Goal: Complete application form

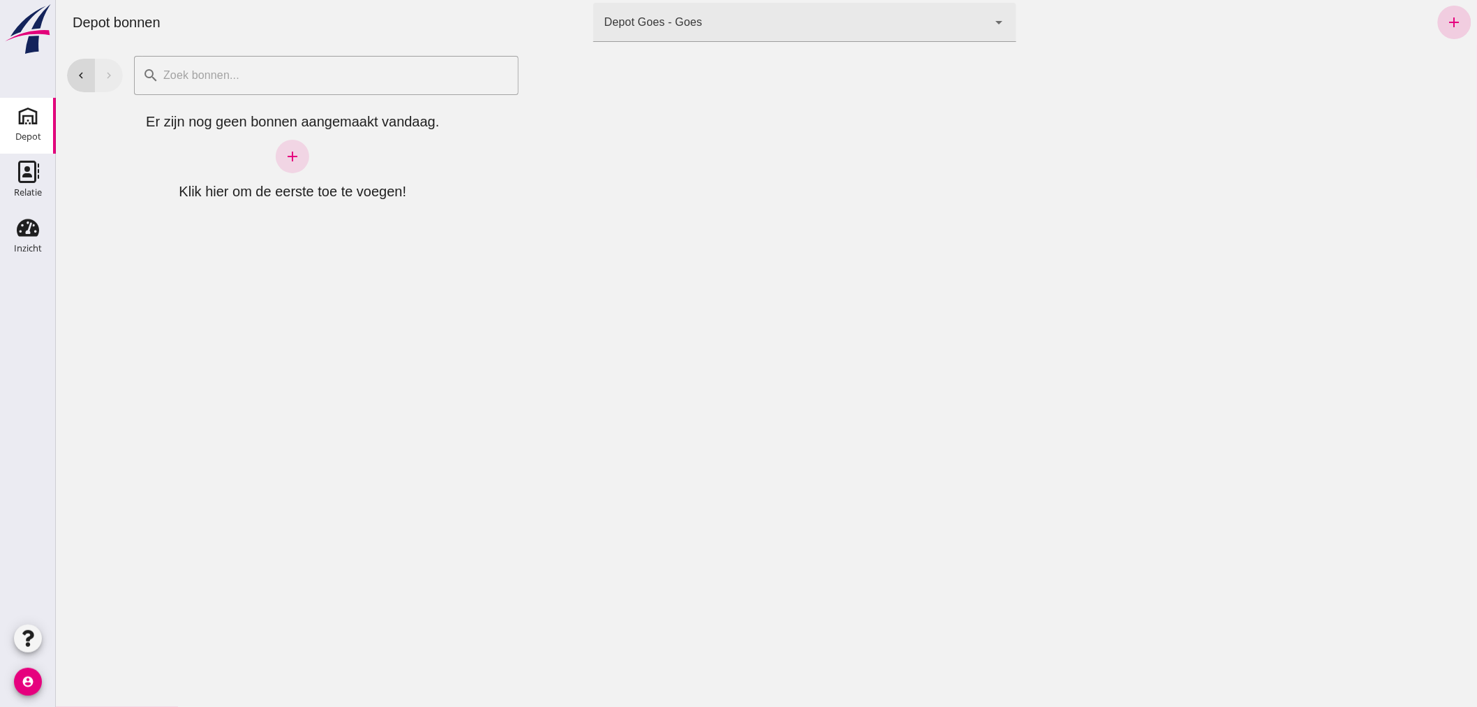
click at [1447, 22] on icon "add" at bounding box center [1454, 22] width 17 height 17
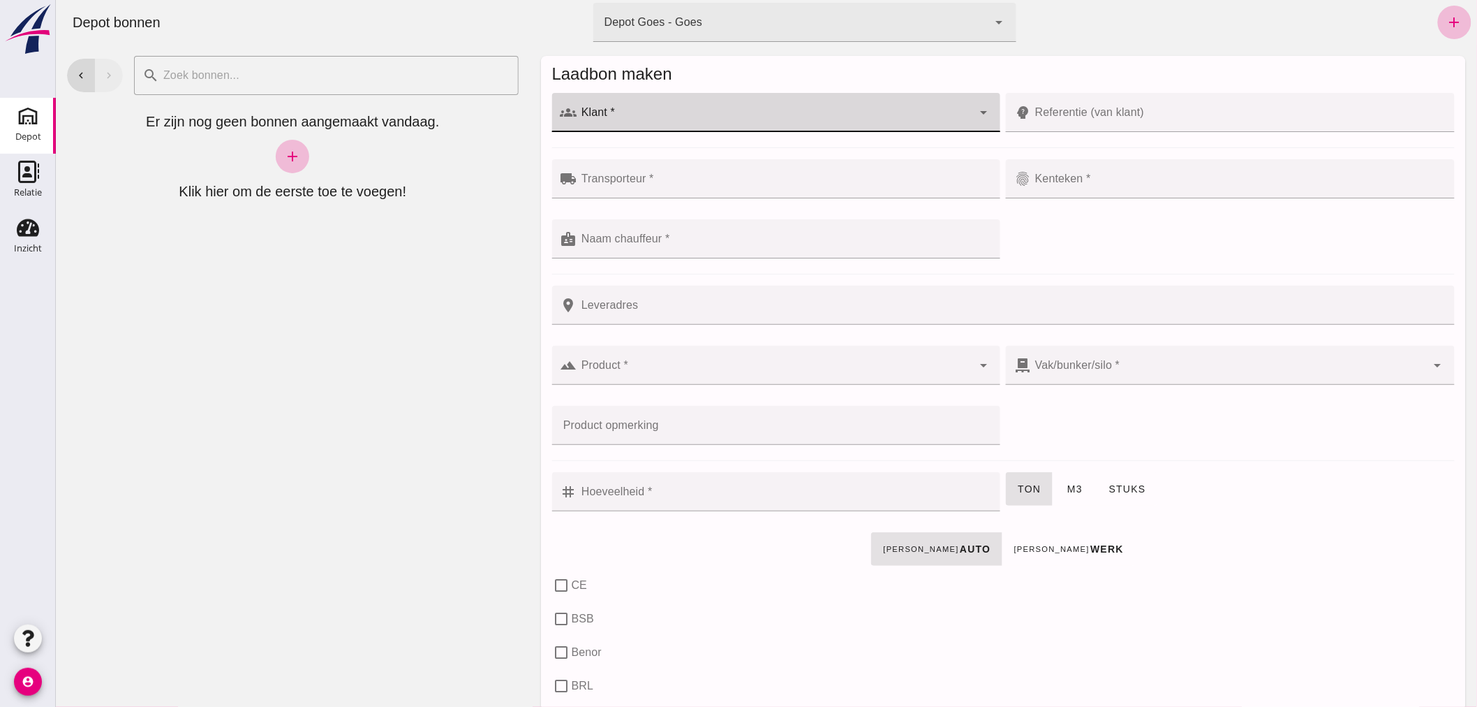
click at [646, 108] on div at bounding box center [775, 112] width 396 height 39
click at [694, 187] on div "Aannemingsbedrijf Traas & Ovaa B.V." at bounding box center [782, 187] width 400 height 17
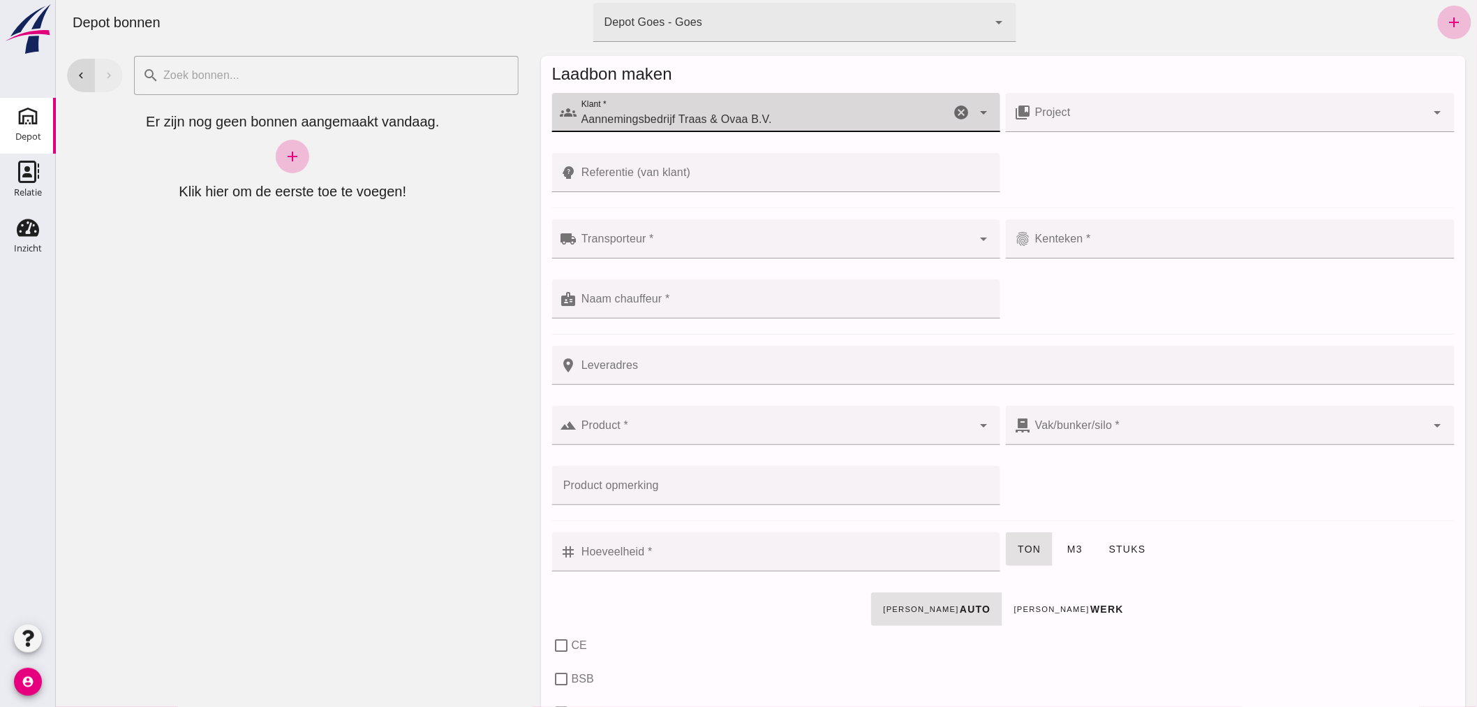
type input "Aannemingsbedrijf Traas & Ovaa B.V."
click at [714, 175] on input "Referentie (van klant)" at bounding box center [784, 172] width 415 height 39
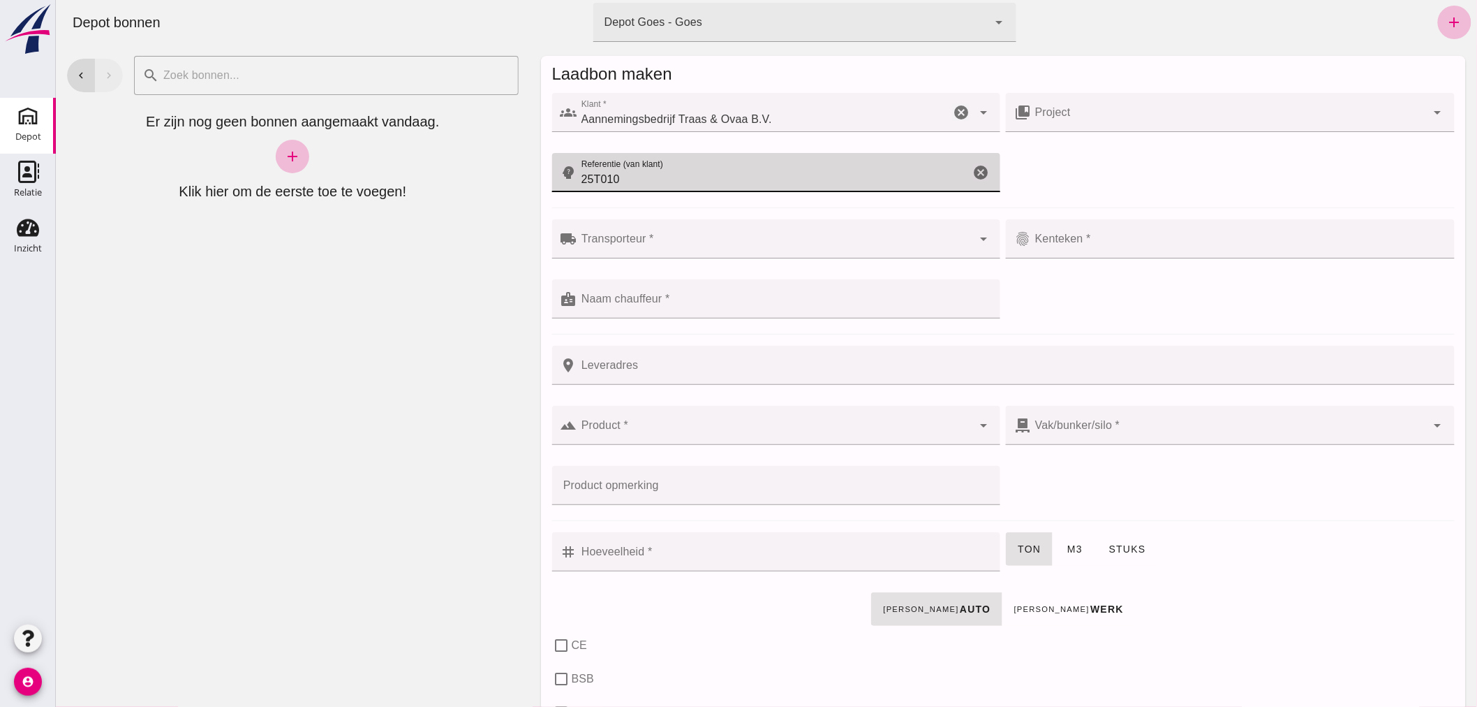
type input "25T010"
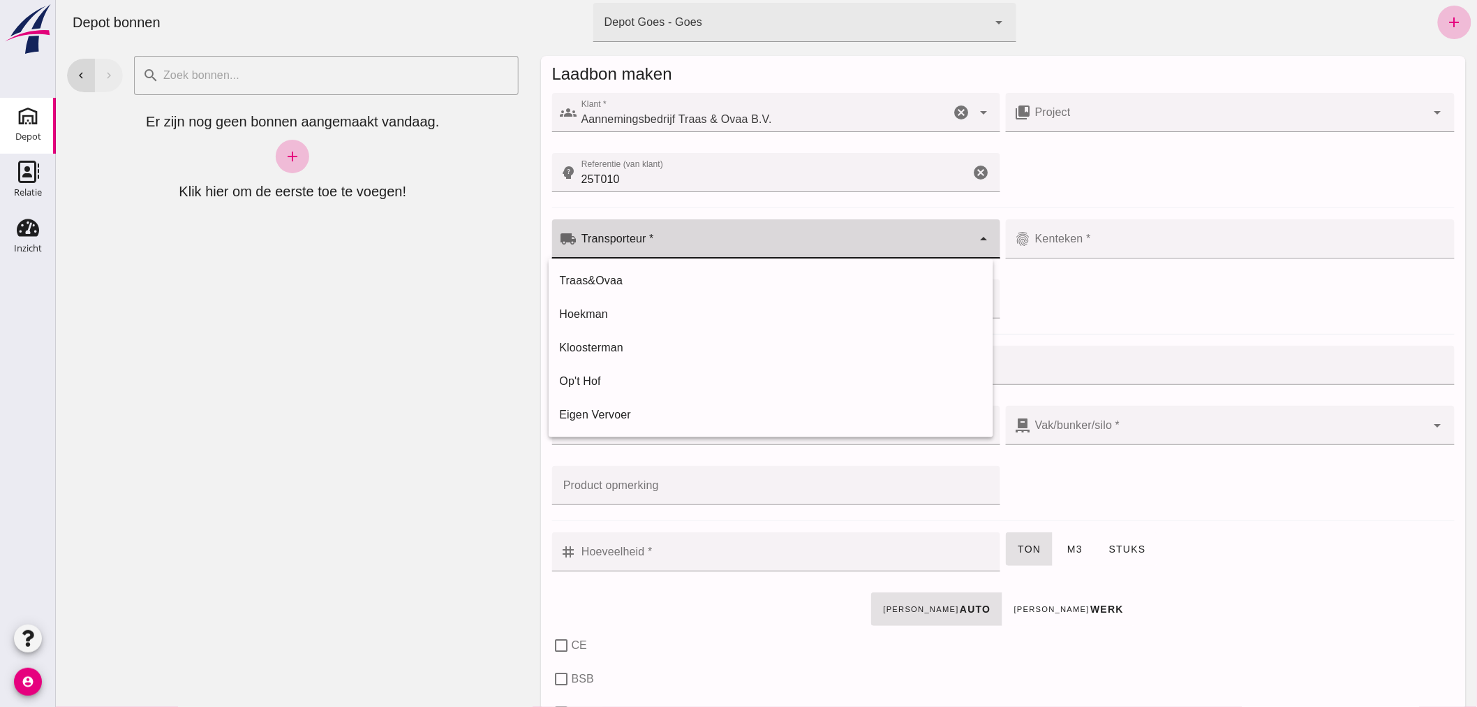
click at [668, 242] on input "Transporteur *" at bounding box center [775, 245] width 396 height 17
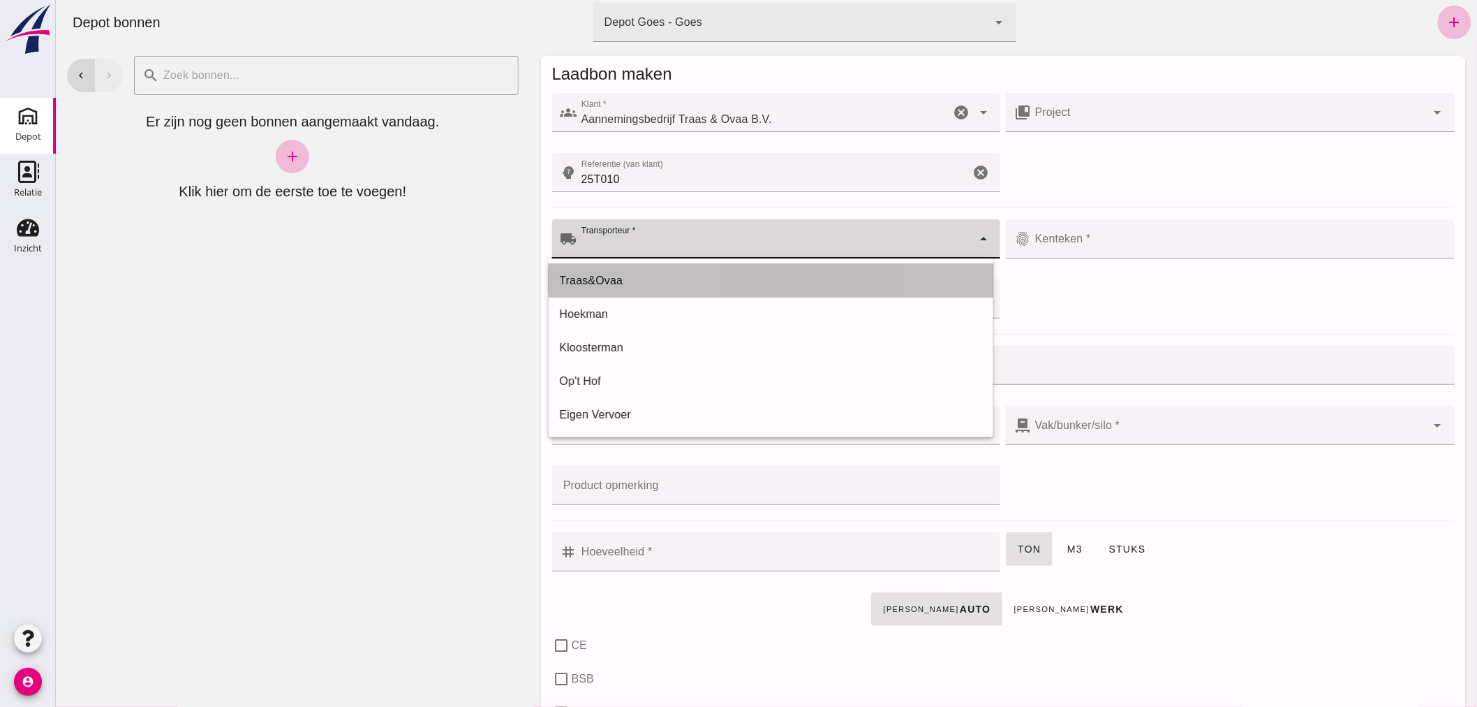
click at [635, 272] on div "Traas&Ovaa" at bounding box center [770, 280] width 422 height 17
type input "Traas&Ovaa"
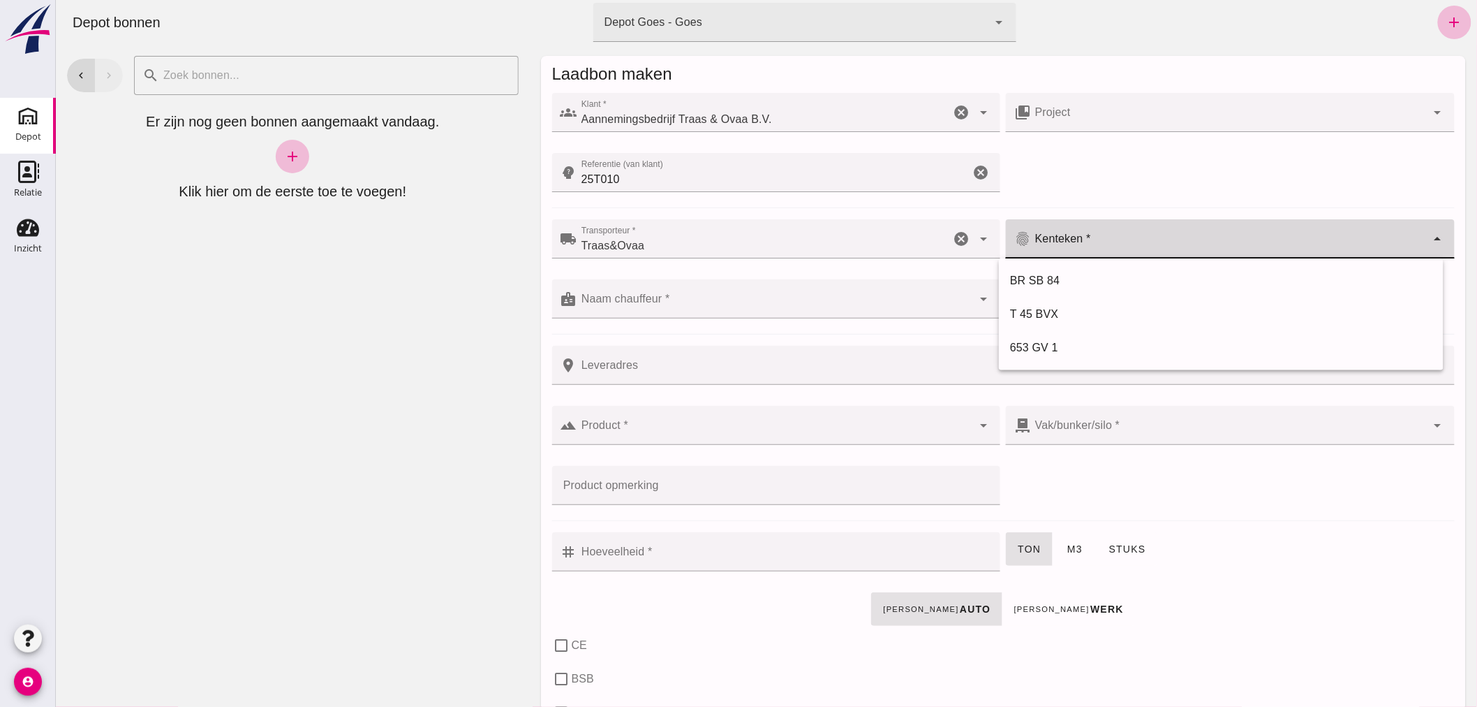
click at [1103, 246] on input "Kenteken *" at bounding box center [1229, 245] width 396 height 17
type input "V-73-FNR"
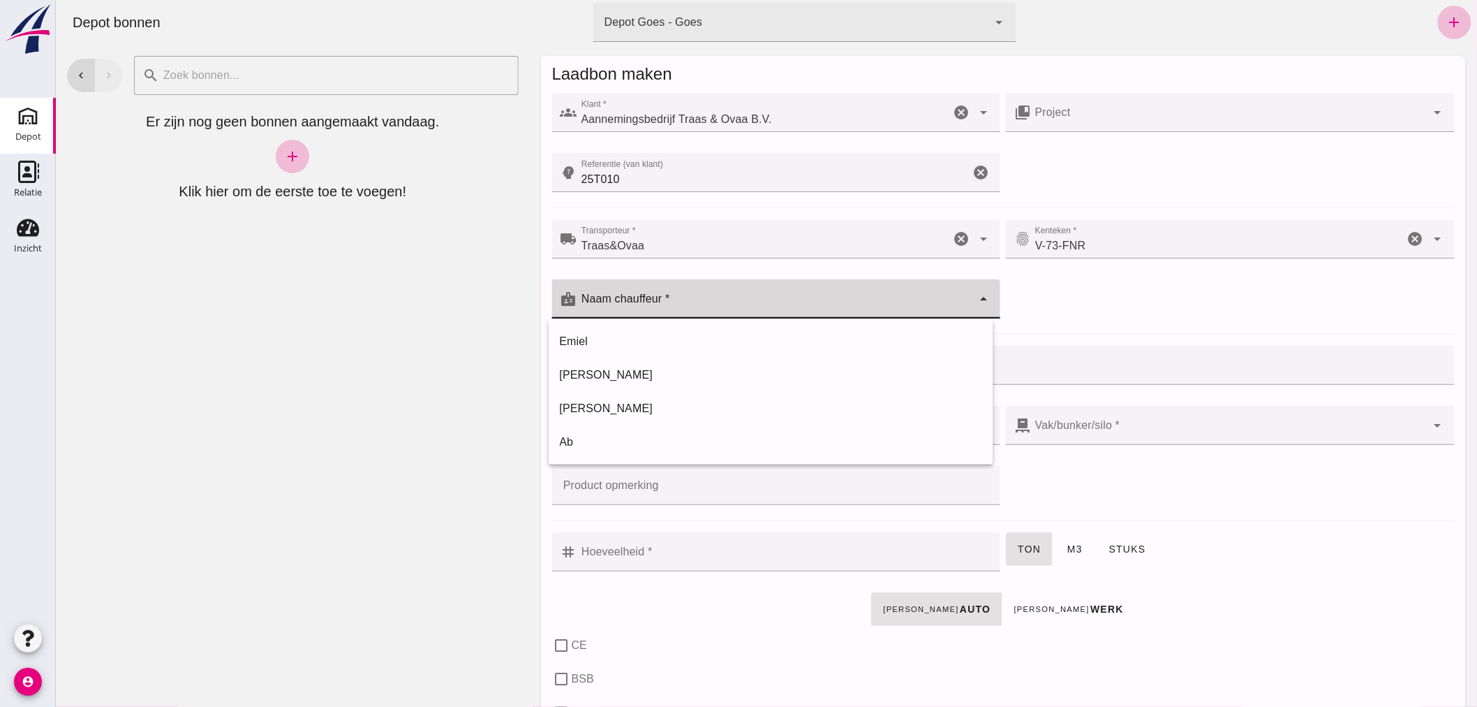
click at [855, 293] on div at bounding box center [775, 298] width 396 height 39
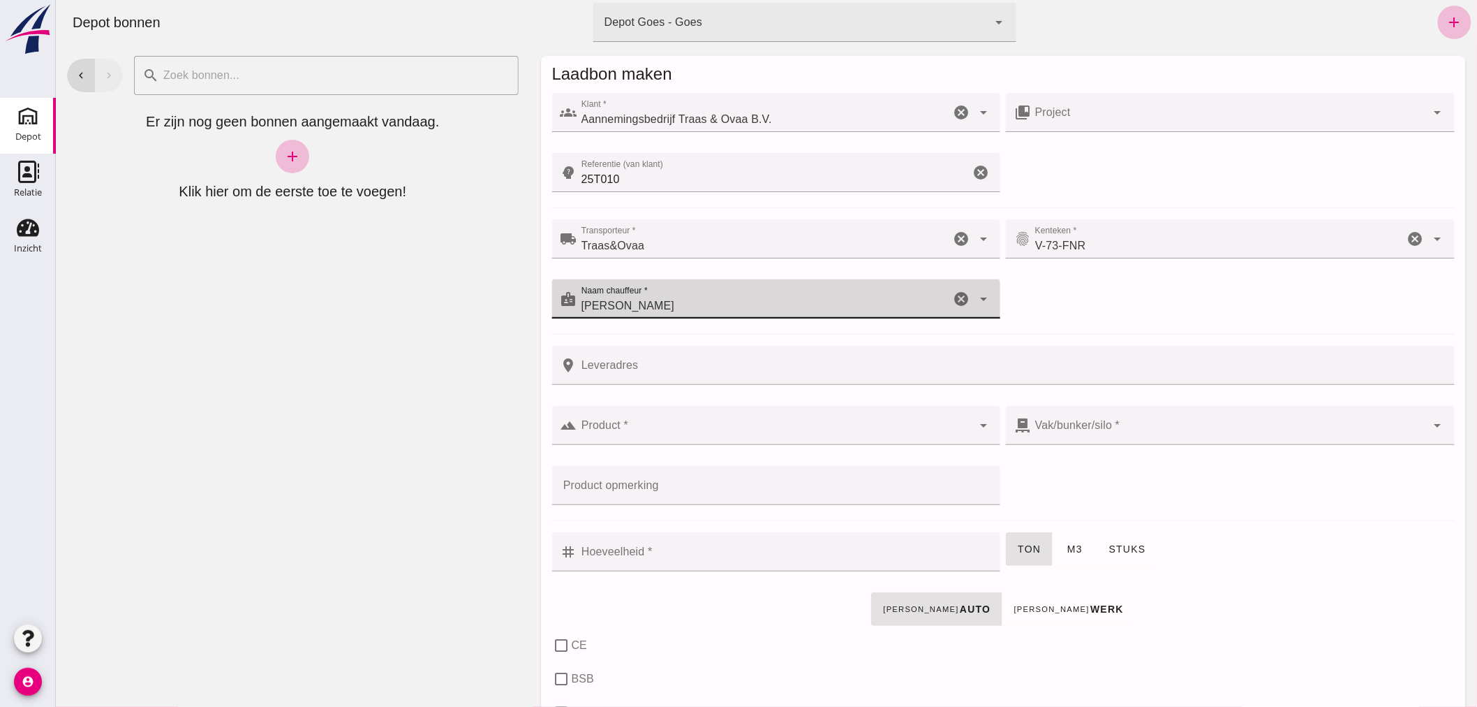
type input "[PERSON_NAME]"
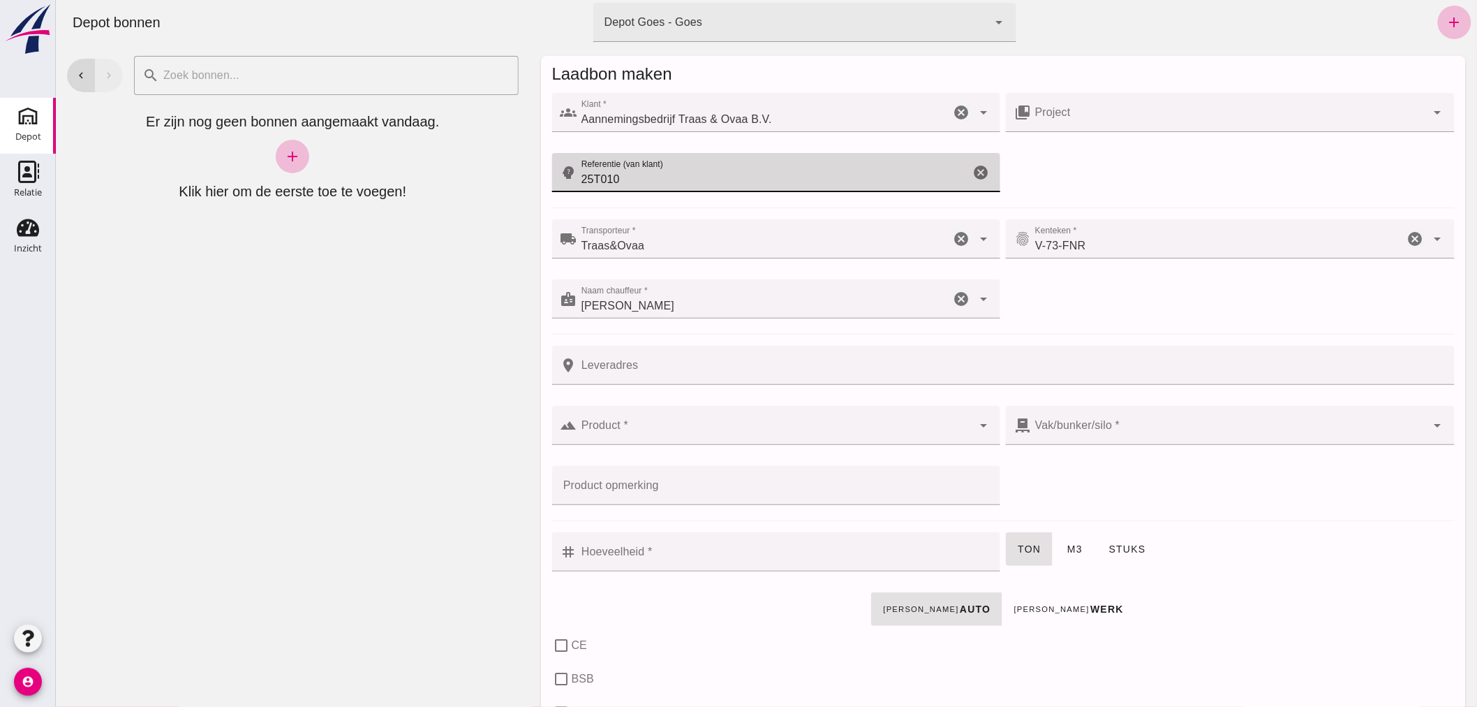
drag, startPoint x: 624, startPoint y: 182, endPoint x: 524, endPoint y: 180, distance: 99.2
click at [524, 180] on div "chevron_left chevron_right search cancel Er zijn nog geen bonnen aangemaakt van…" at bounding box center [766, 376] width 1422 height 662
click at [378, 415] on div "chevron_left chevron_right search cancel Er zijn nog geen bonnen aangemaakt van…" at bounding box center [292, 376] width 474 height 662
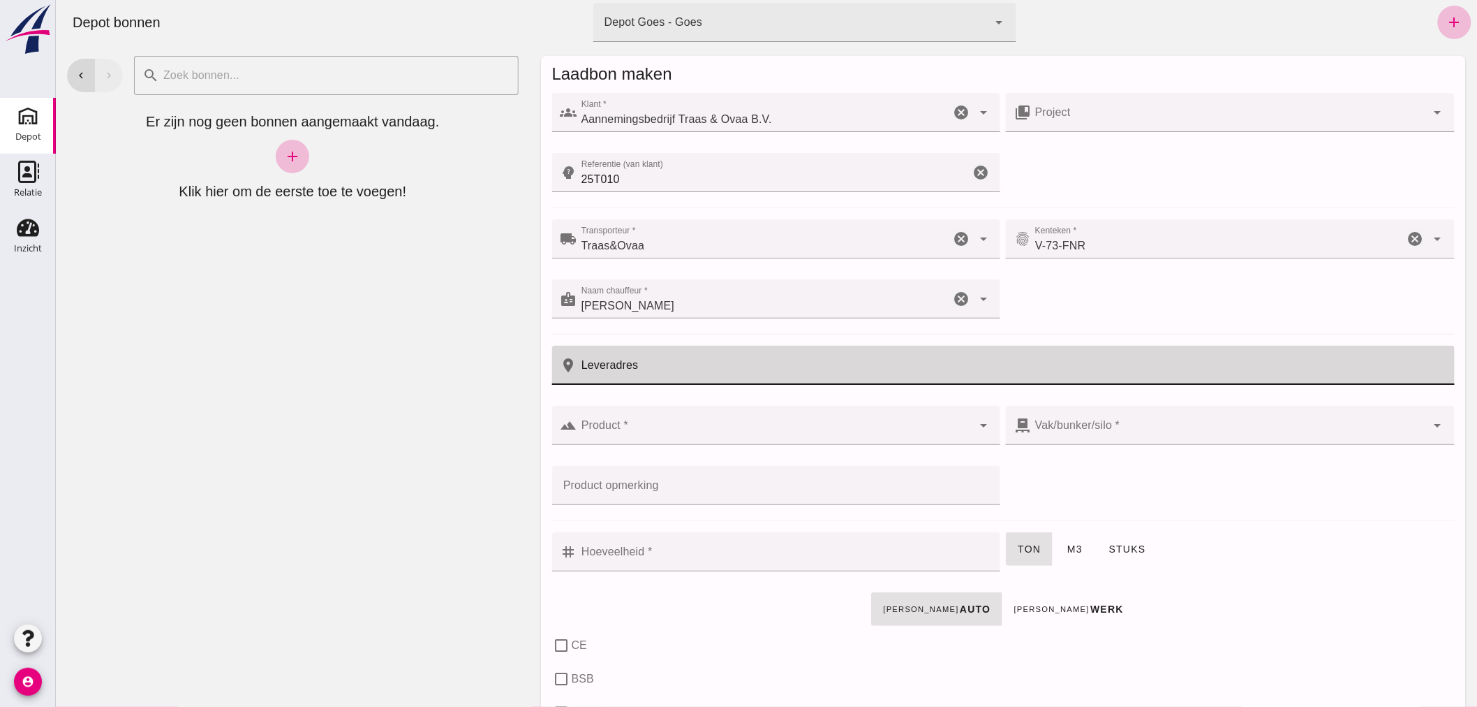
drag, startPoint x: 743, startPoint y: 373, endPoint x: 735, endPoint y: 378, distance: 9.5
click at [739, 373] on input "Leveradres" at bounding box center [1011, 365] width 869 height 39
type input "Goes"
click at [727, 430] on input "Product *" at bounding box center [775, 432] width 396 height 17
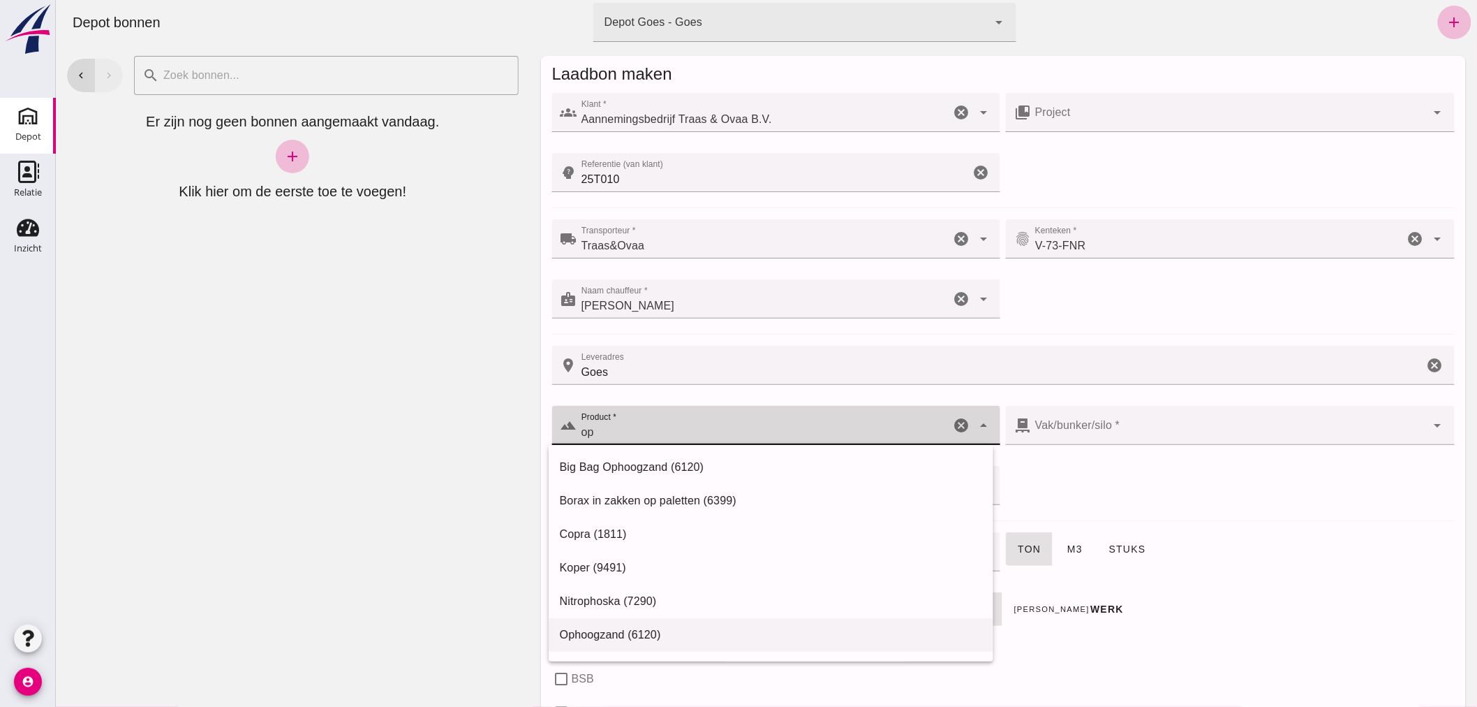
click at [628, 631] on div "Ophoogzand (6120)" at bounding box center [770, 634] width 422 height 17
type input "Ophoogzand (6120)"
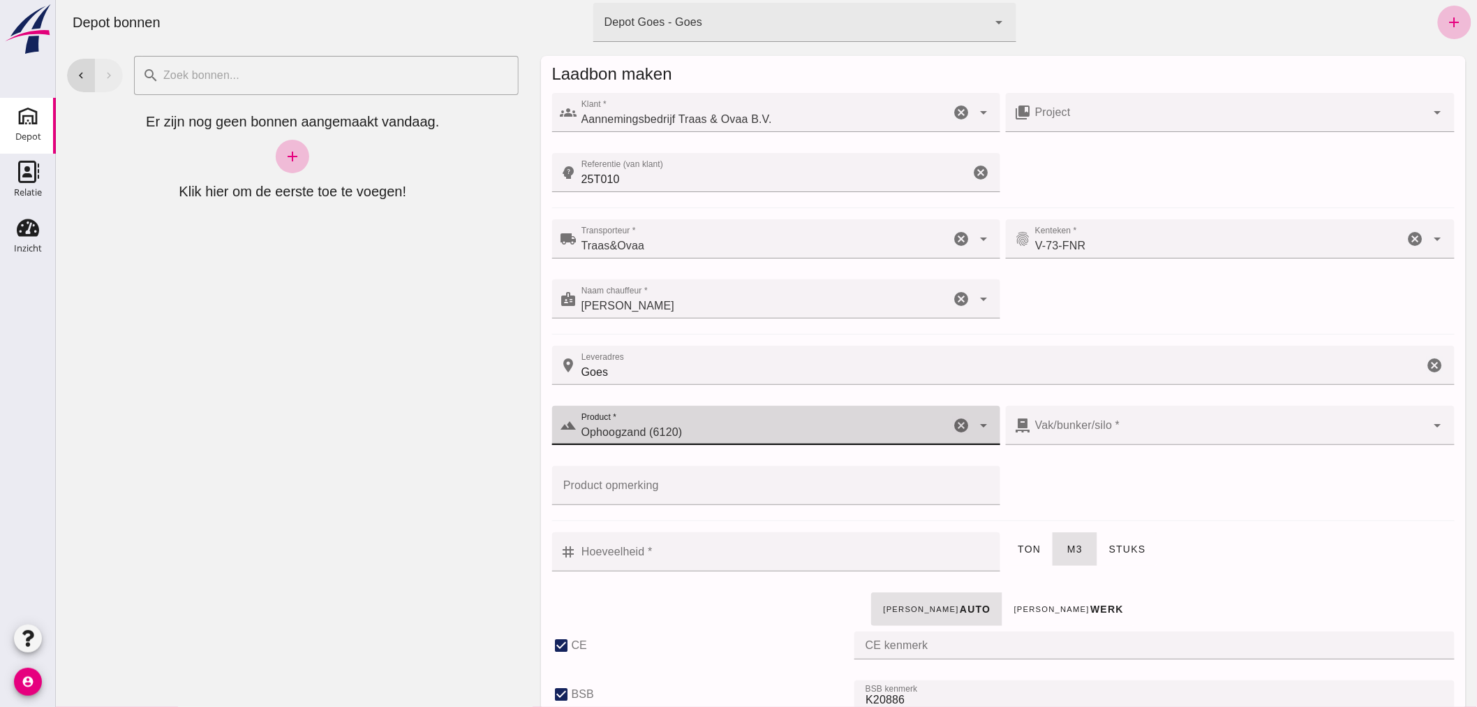
checkbox input "true"
type input "40"
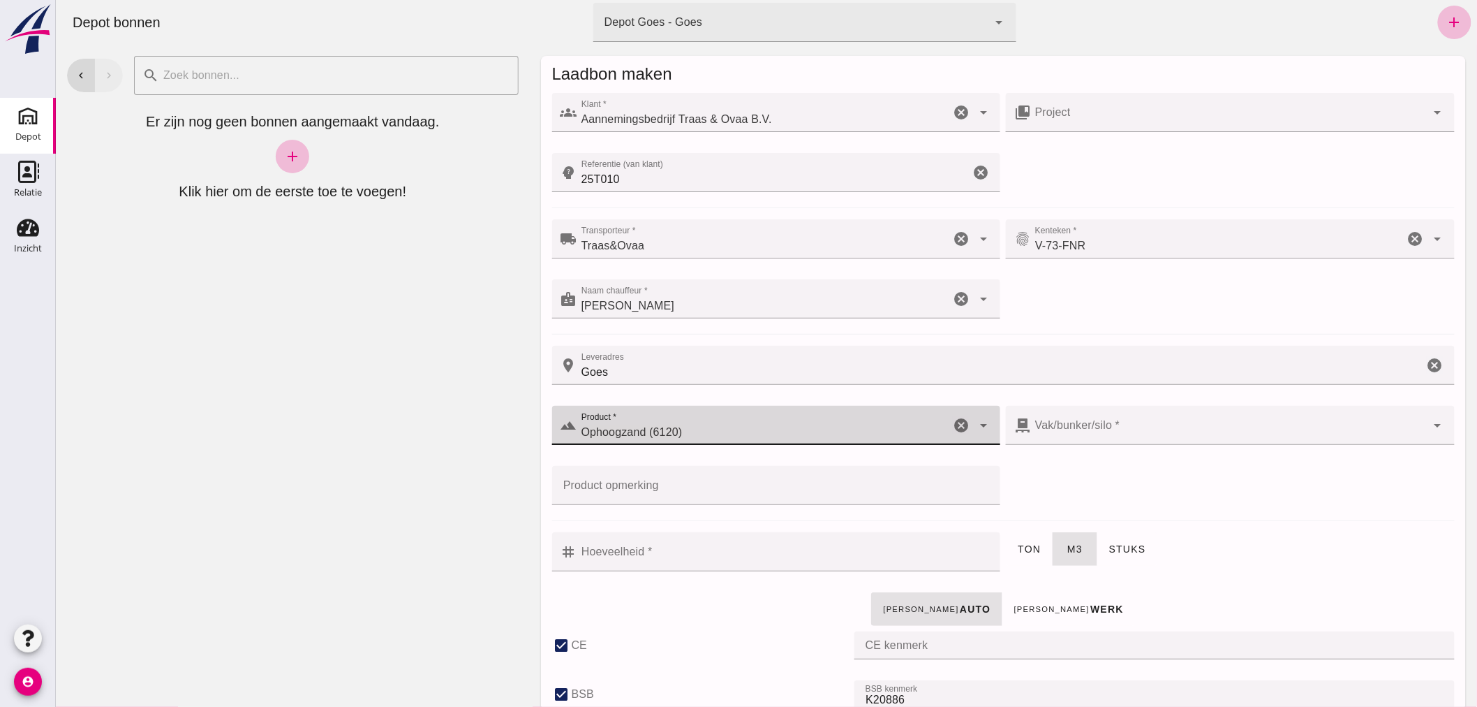
checkbox input "true"
type input "38"
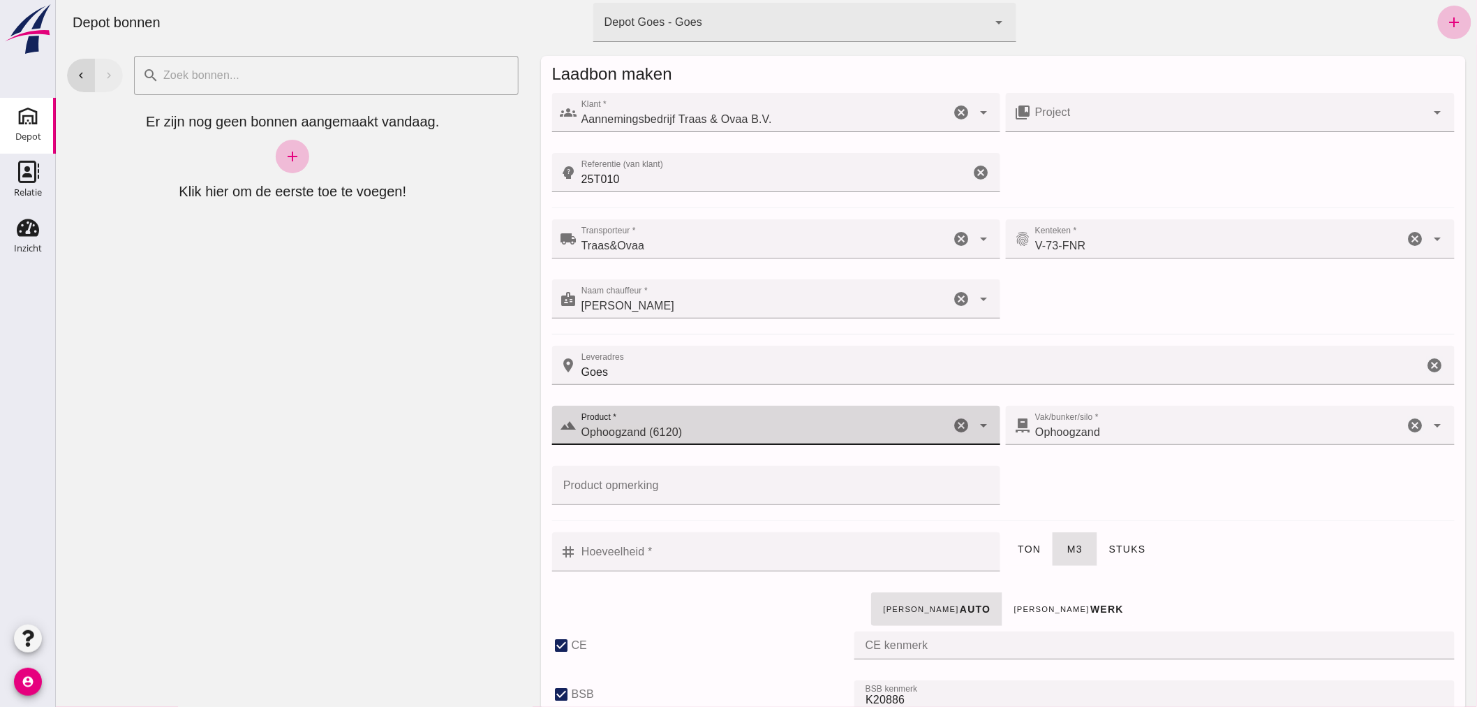
type input "Ophoogzand (6120)"
click at [692, 556] on input "Hoeveelheid *" at bounding box center [784, 551] width 415 height 39
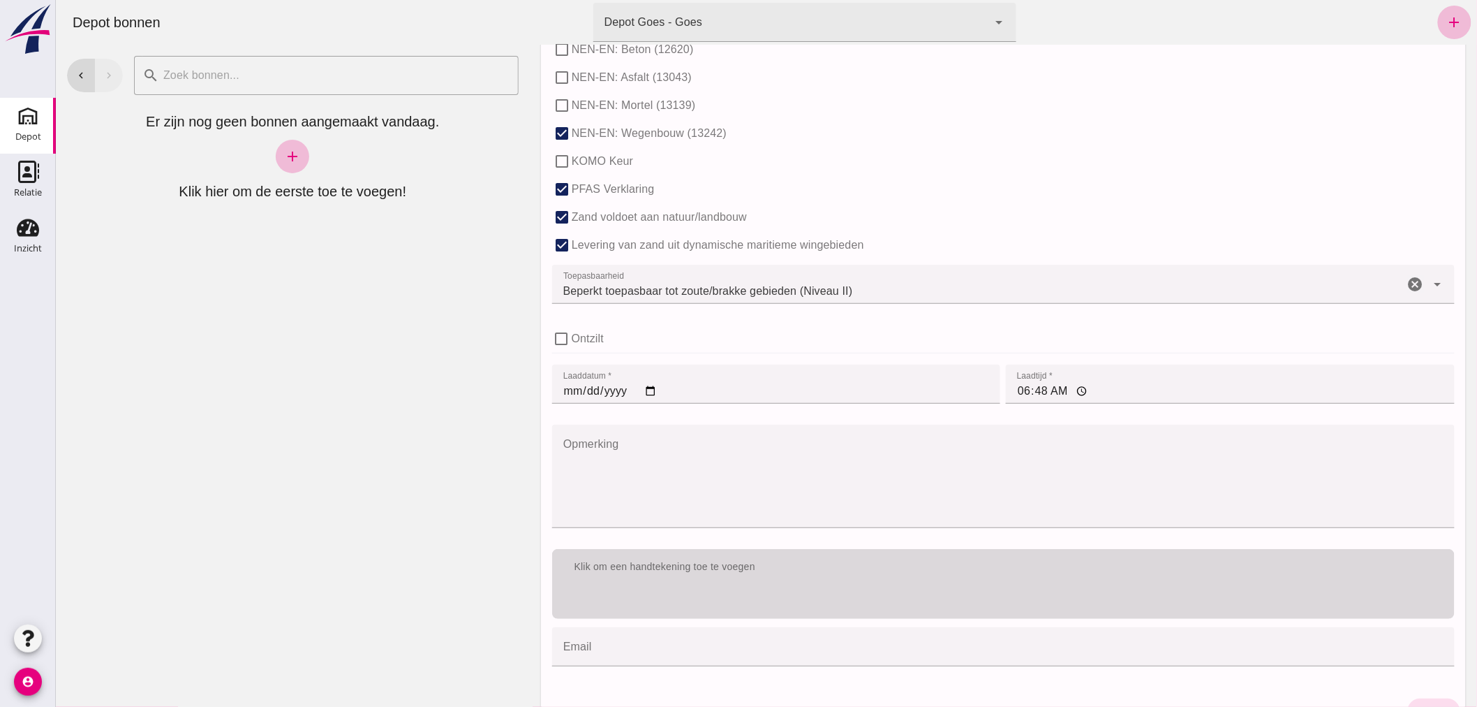
scroll to position [853, 0]
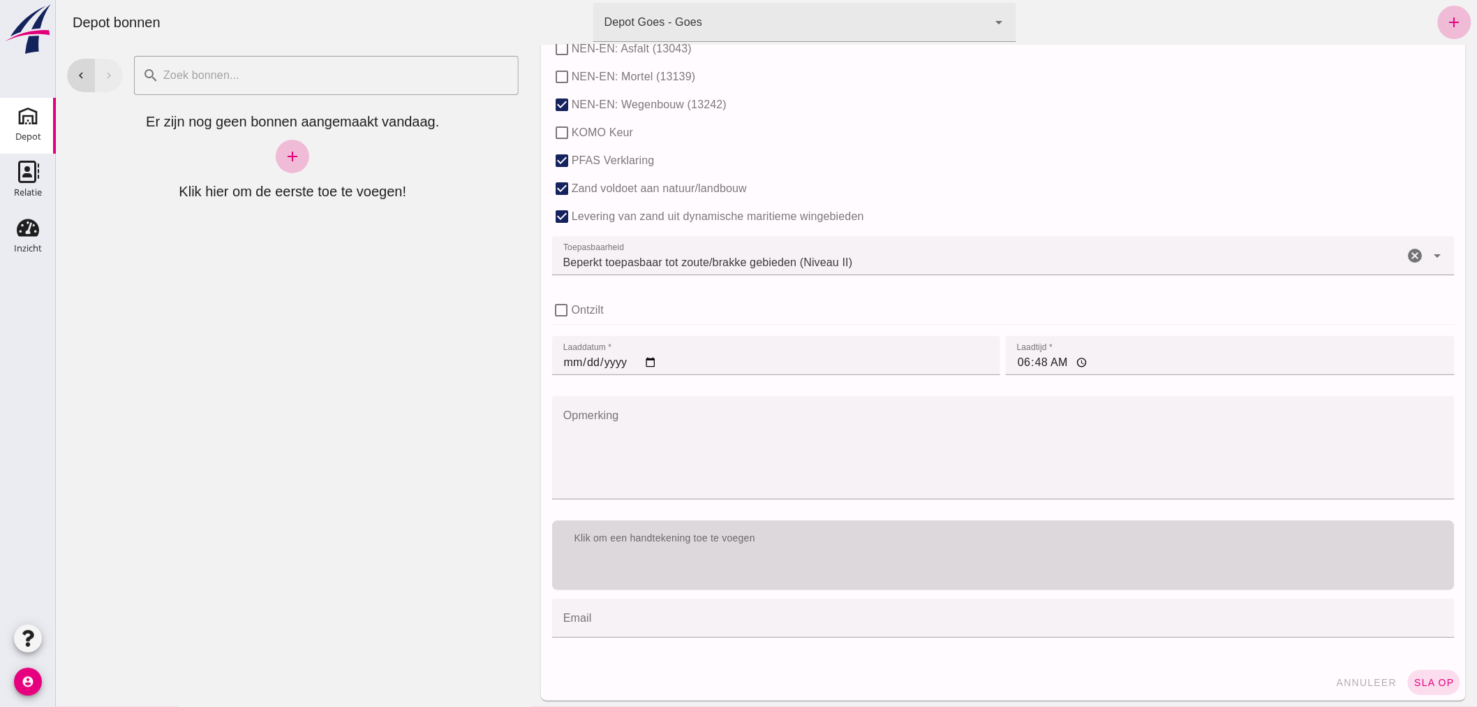
type input "0.5"
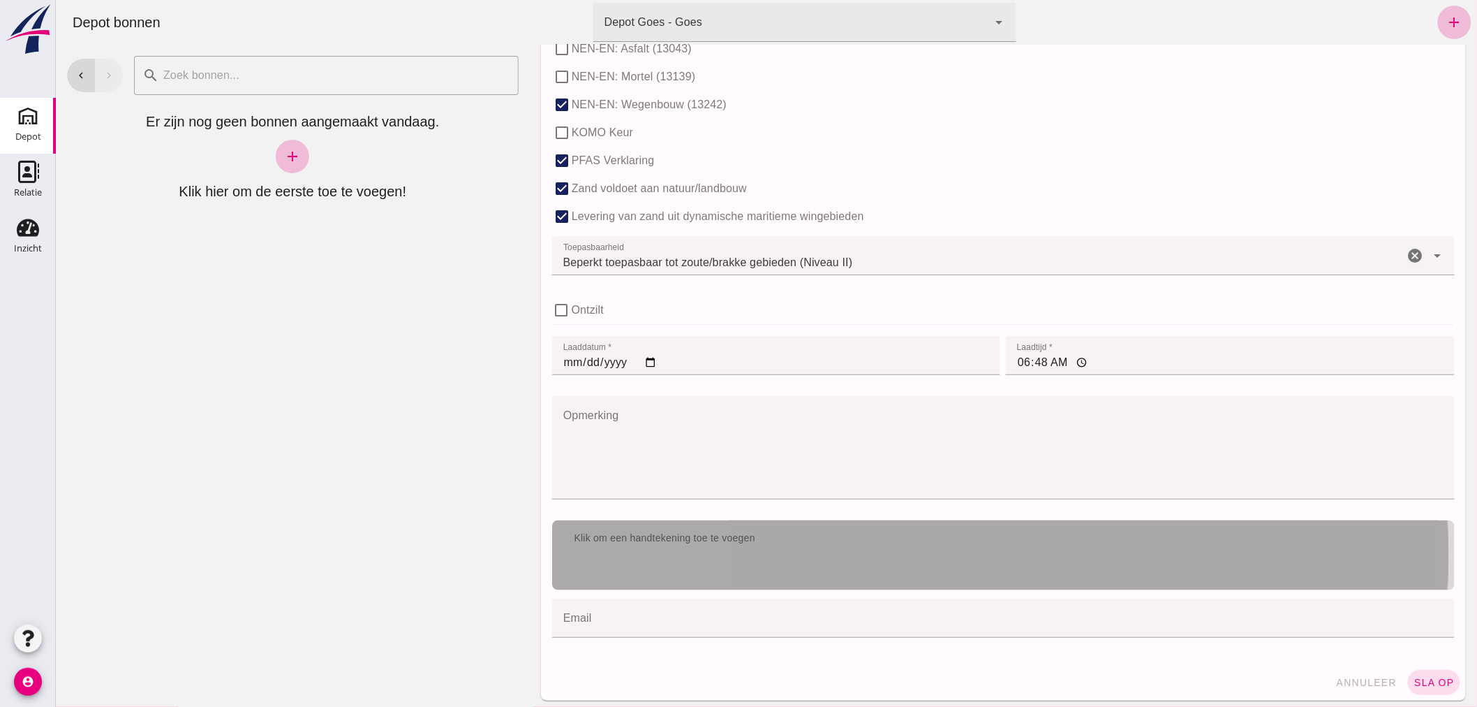
click at [804, 553] on div "Klik om een handtekening toe te voegen" at bounding box center [1003, 538] width 903 height 36
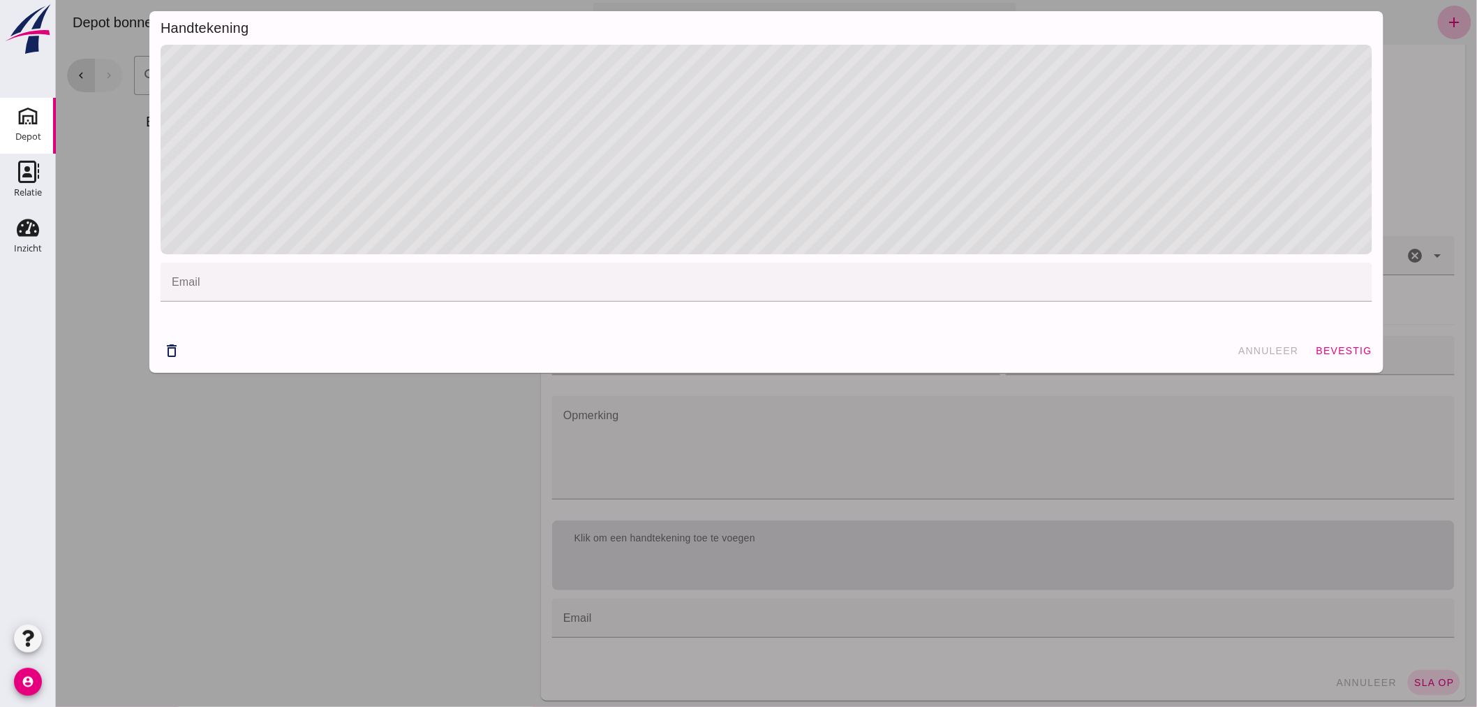
click at [855, 20] on div "Handtekening email email cancel delete_outline annuleer bevestig" at bounding box center [766, 192] width 1235 height 362
click at [1332, 352] on span "bevestig" at bounding box center [1343, 350] width 57 height 11
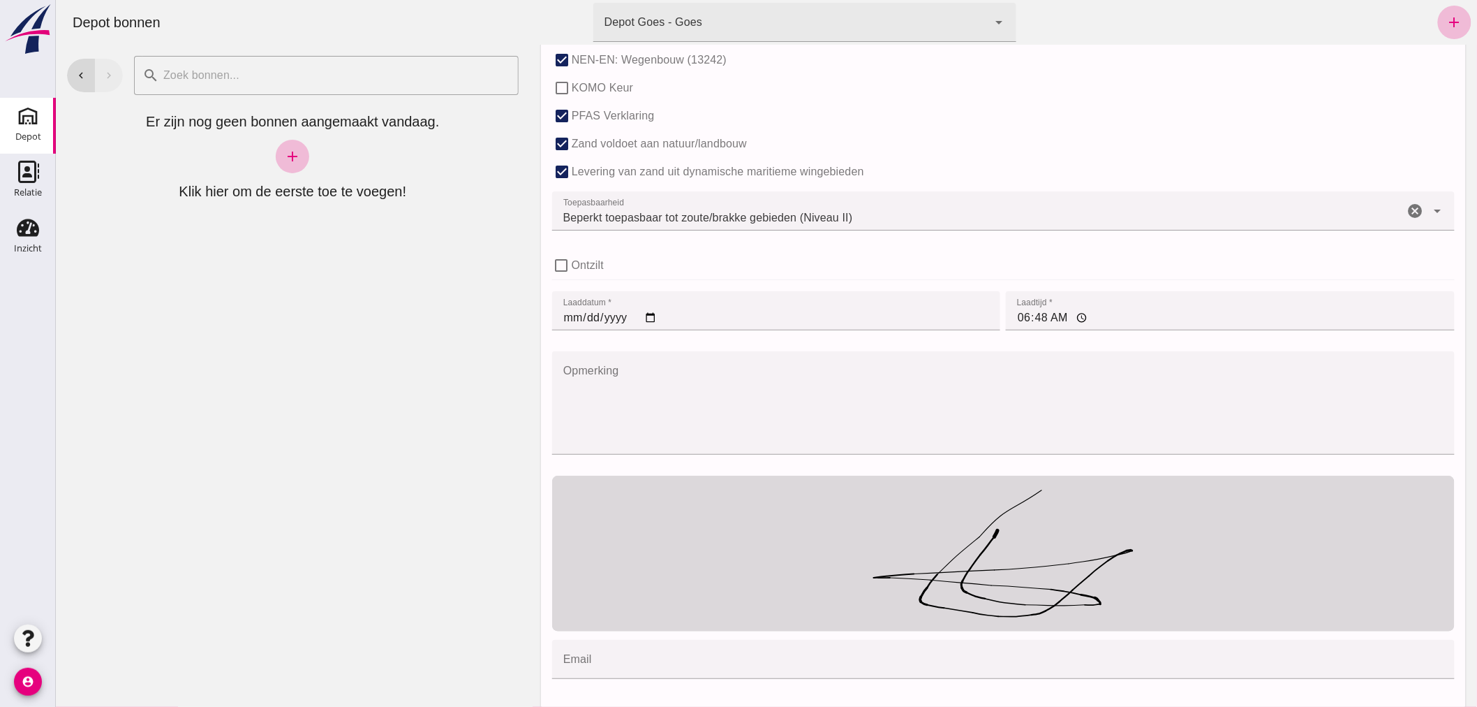
scroll to position [944, 0]
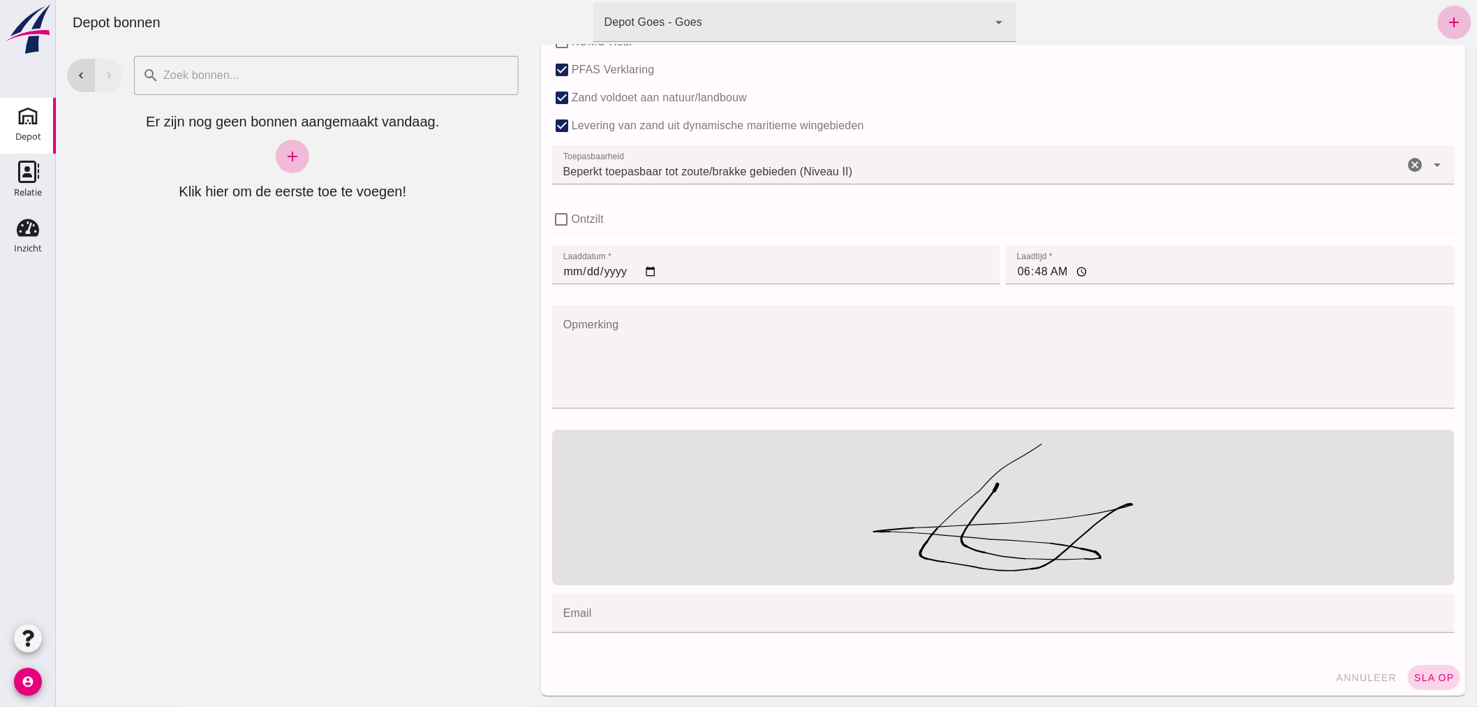
click at [1415, 673] on span "sla op" at bounding box center [1433, 677] width 41 height 11
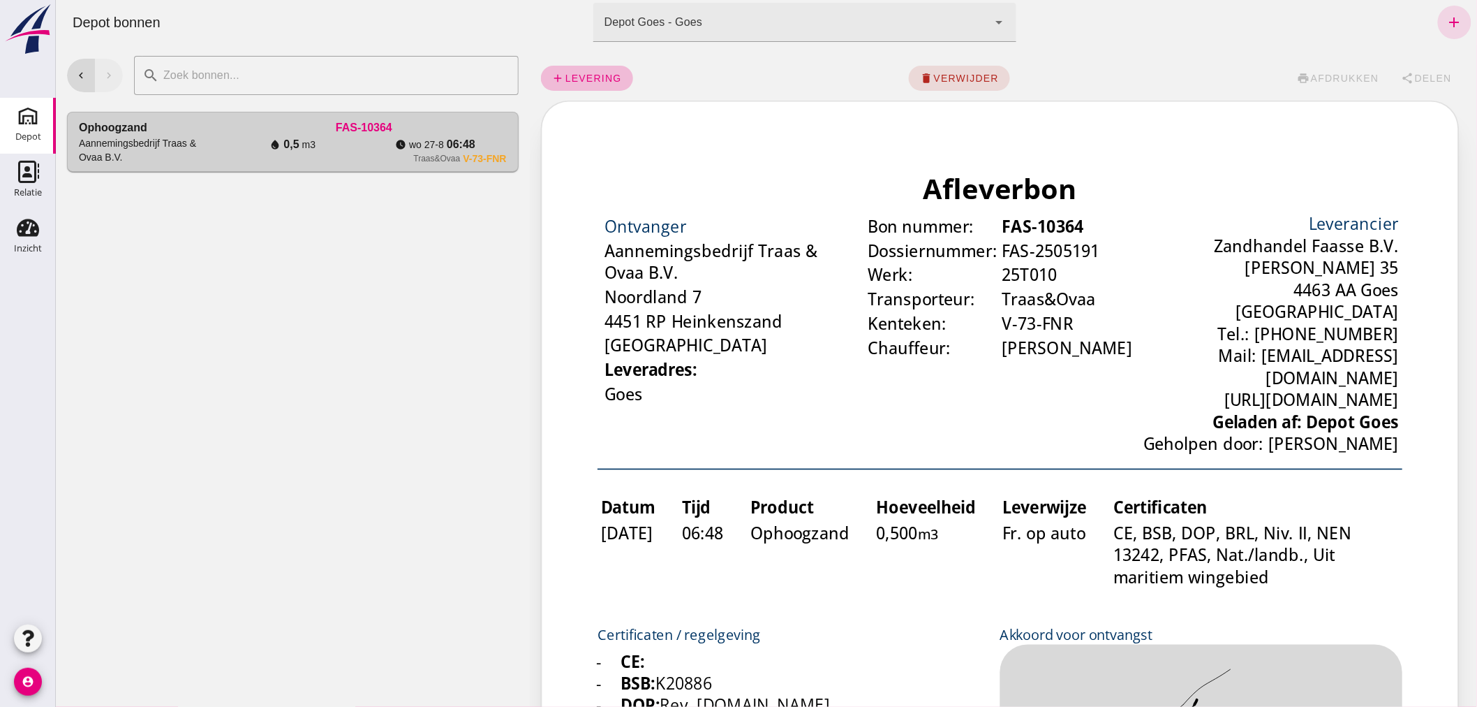
scroll to position [0, 0]
